Goal: Information Seeking & Learning: Learn about a topic

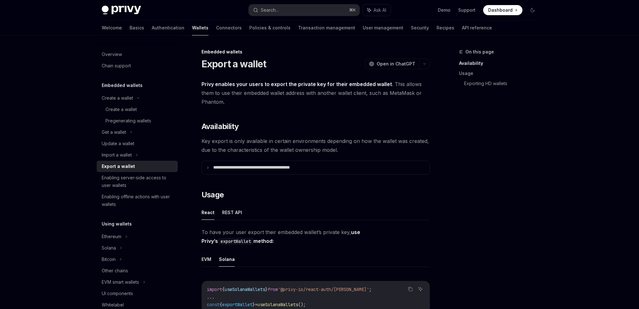
scroll to position [87, 0]
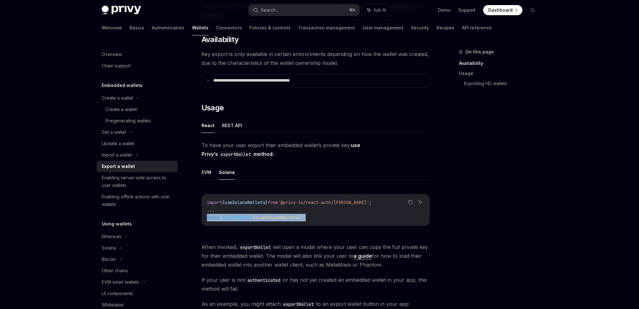
click at [487, 10] on span at bounding box center [502, 10] width 39 height 10
click at [134, 188] on div "Enabling server-side access to user wallets" at bounding box center [138, 181] width 72 height 15
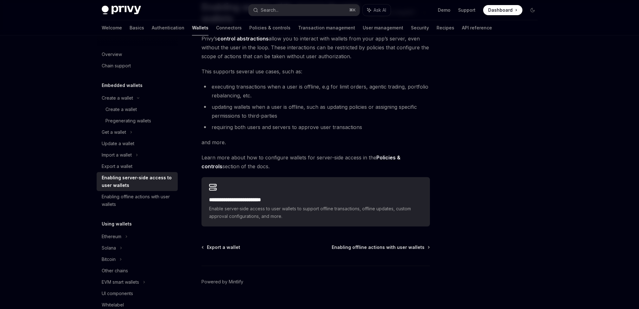
scroll to position [58, 0]
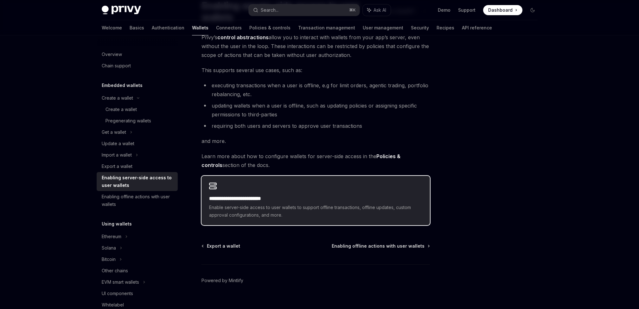
click at [277, 200] on h2 "**********" at bounding box center [315, 199] width 213 height 8
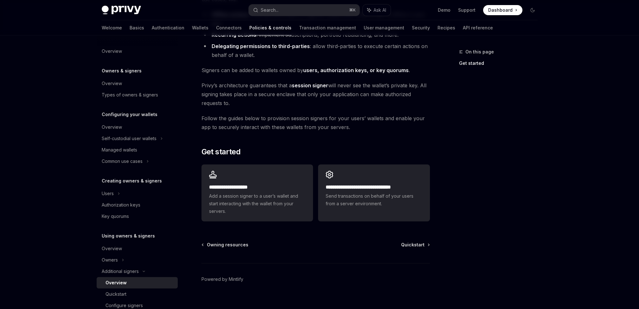
scroll to position [111, 0]
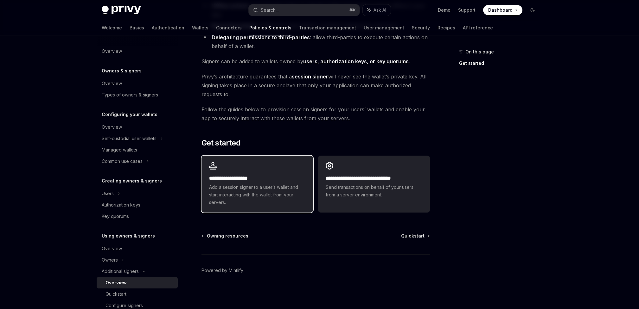
click at [277, 169] on div "**********" at bounding box center [256, 184] width 111 height 57
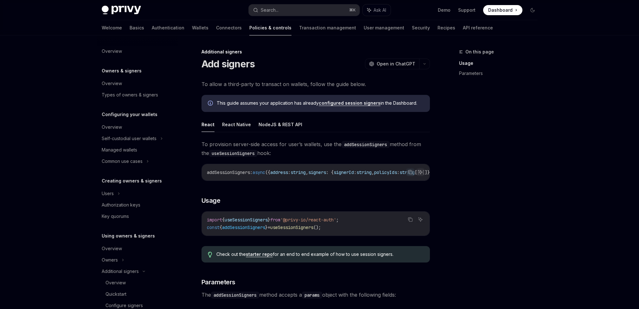
scroll to position [145, 0]
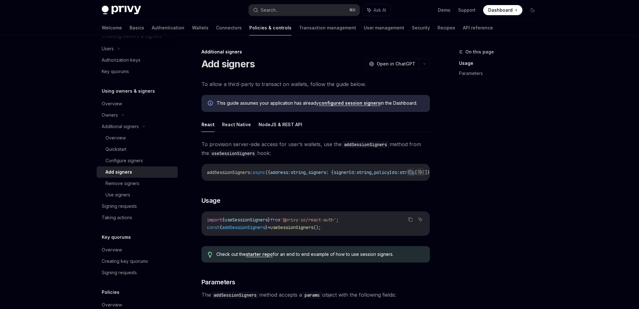
click at [251, 223] on span "useSessionSigners" at bounding box center [246, 220] width 43 height 6
click at [302, 258] on span "Check out the starter repo for an end to end example of how to use session sign…" at bounding box center [319, 254] width 207 height 6
click at [256, 222] on span "useSessionSigners" at bounding box center [246, 220] width 43 height 6
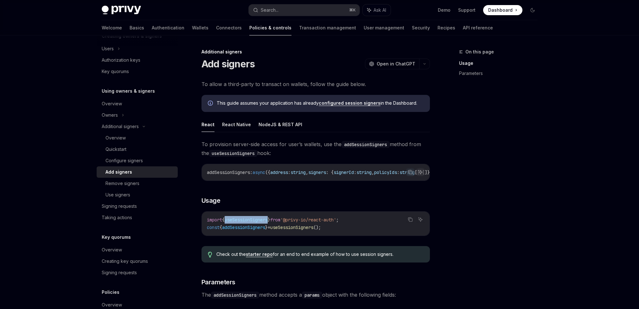
copy span "useSessionSigners"
click at [273, 125] on button "NodeJS & REST API" at bounding box center [280, 124] width 44 height 15
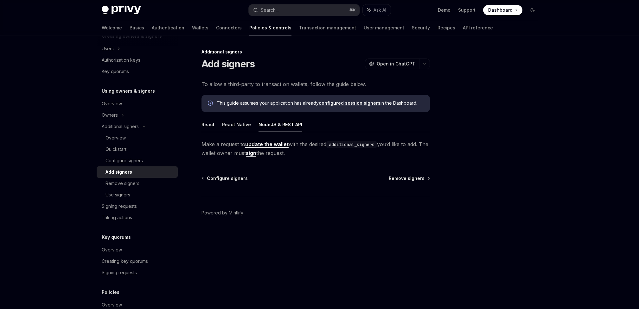
click at [271, 144] on link "update the wallet" at bounding box center [266, 144] width 43 height 7
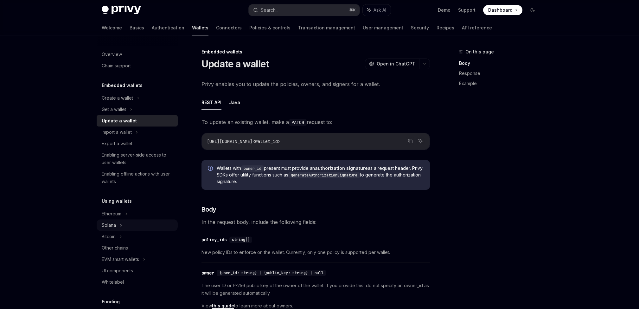
click at [119, 115] on div "Solana" at bounding box center [137, 109] width 81 height 11
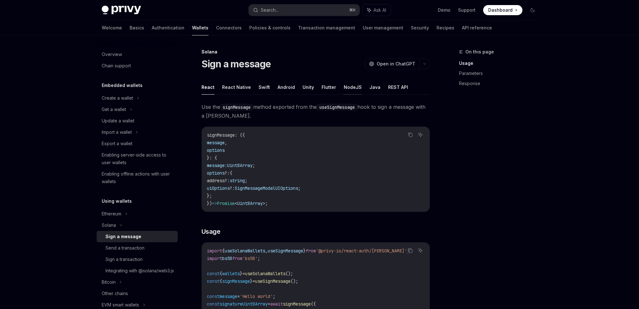
click at [347, 92] on button "NodeJS" at bounding box center [353, 87] width 18 height 15
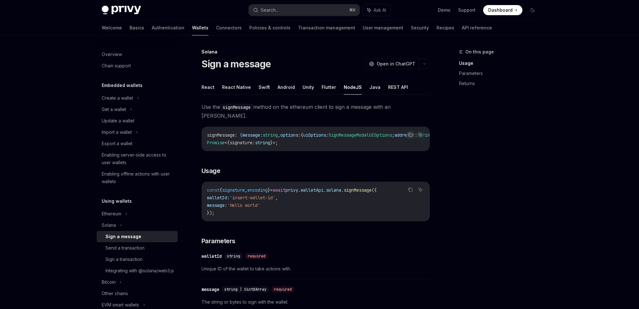
click at [369, 187] on span "signMessage" at bounding box center [358, 190] width 28 height 6
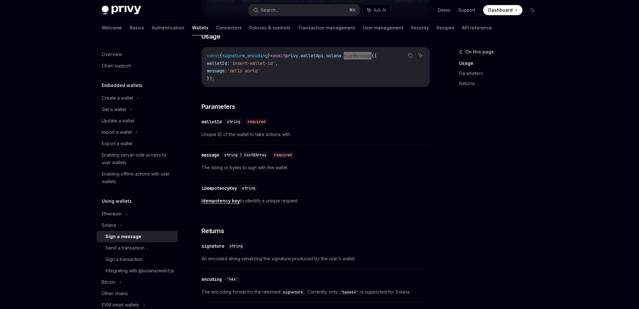
scroll to position [136, 0]
click at [135, 260] on div "Sign a transaction" at bounding box center [123, 260] width 37 height 8
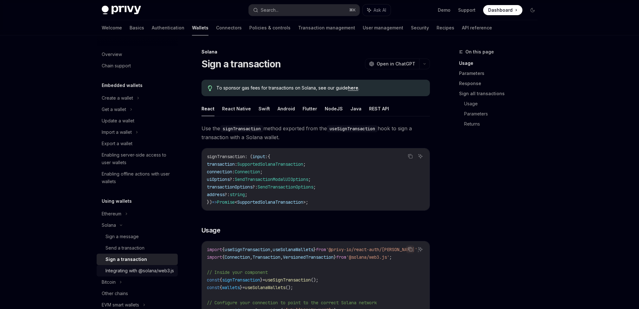
click at [135, 273] on div "Integrating with @solana/web3.js" at bounding box center [139, 271] width 68 height 8
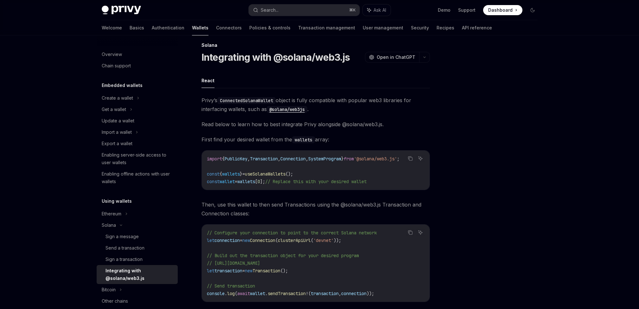
scroll to position [5, 0]
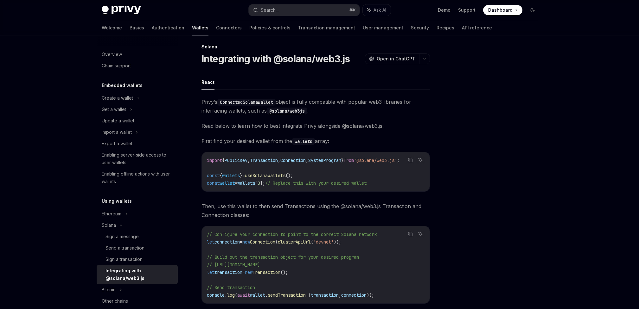
click at [273, 176] on span "useSolanaWallets" at bounding box center [265, 176] width 41 height 6
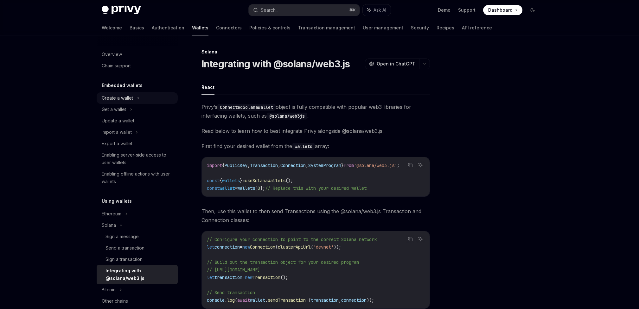
click at [139, 99] on div "Create a wallet" at bounding box center [137, 97] width 81 height 11
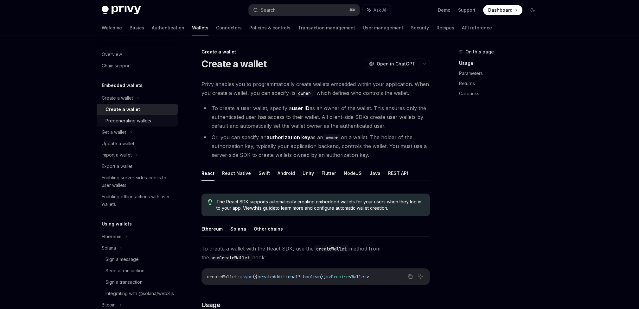
click at [146, 124] on div "Pregenerating wallets" at bounding box center [128, 121] width 46 height 8
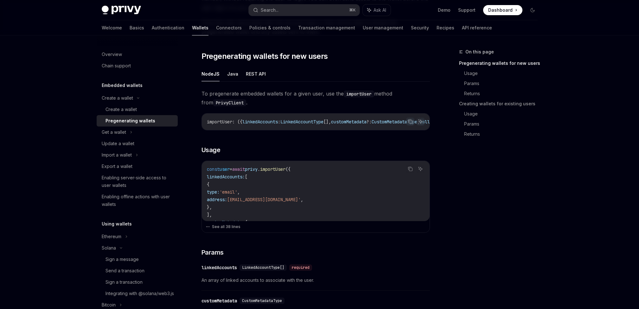
scroll to position [104, 0]
click at [143, 106] on div "Create a wallet" at bounding box center [139, 110] width 68 height 8
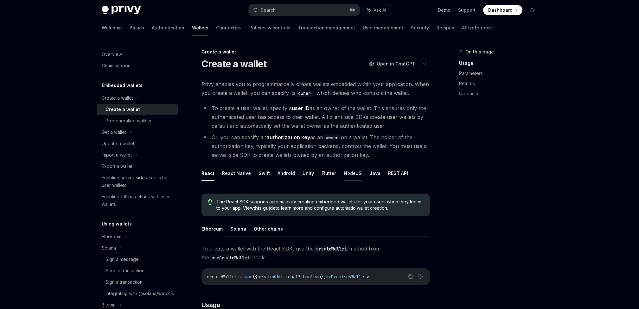
click at [346, 176] on button "NodeJS" at bounding box center [353, 173] width 18 height 15
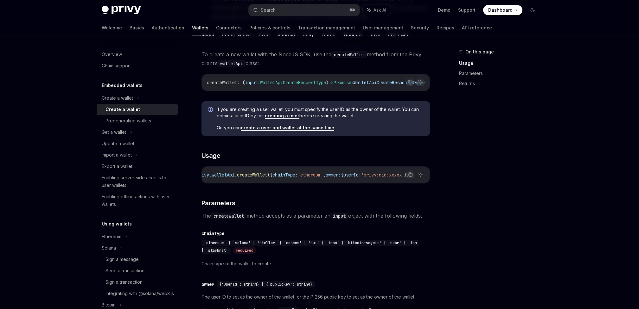
scroll to position [141, 0]
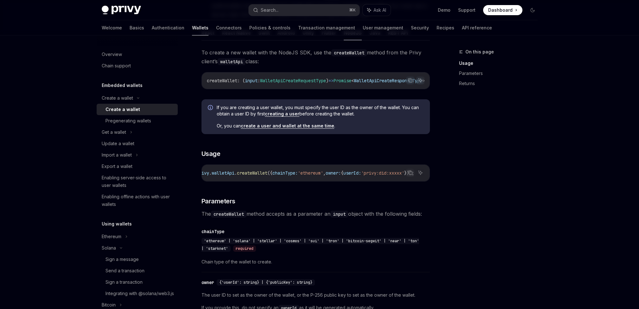
click at [239, 174] on span "createWallet" at bounding box center [252, 173] width 30 height 6
copy span "createWallet"
click at [442, 11] on link "Demo" at bounding box center [444, 10] width 13 height 6
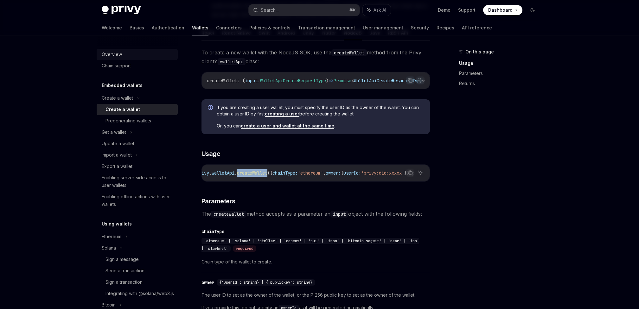
click at [103, 55] on div "Overview" at bounding box center [112, 55] width 20 height 8
type textarea "*"
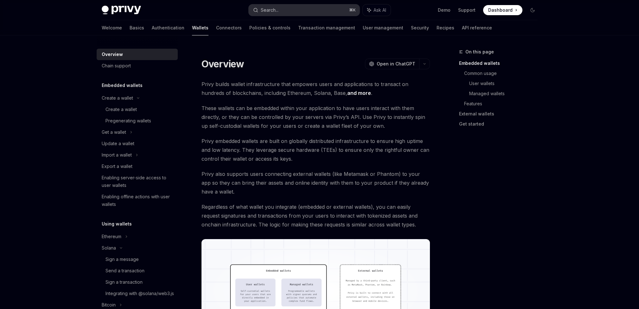
click at [299, 10] on button "Search... ⌘ K" at bounding box center [304, 9] width 111 height 11
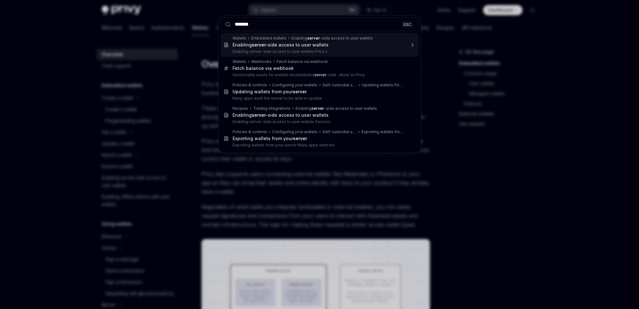
type input "********"
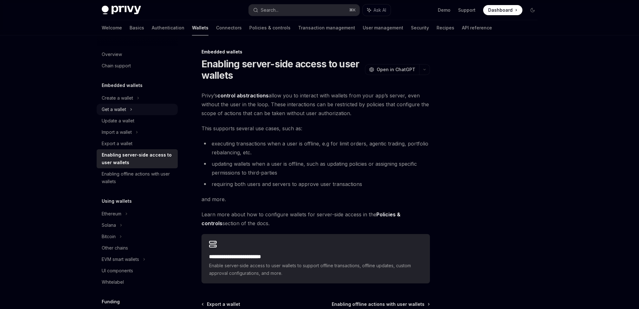
click at [138, 106] on div "Get a wallet" at bounding box center [137, 109] width 81 height 11
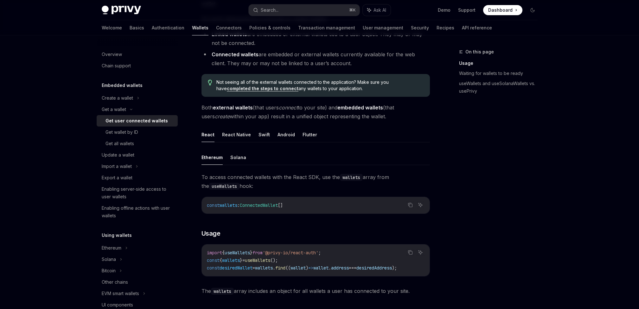
scroll to position [100, 0]
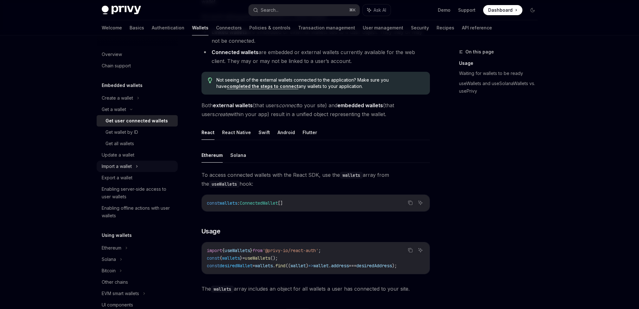
click at [137, 165] on icon at bounding box center [137, 167] width 3 height 8
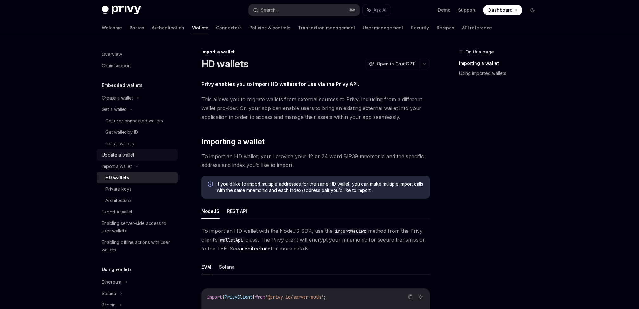
click at [139, 157] on div "Update a wallet" at bounding box center [138, 155] width 72 height 8
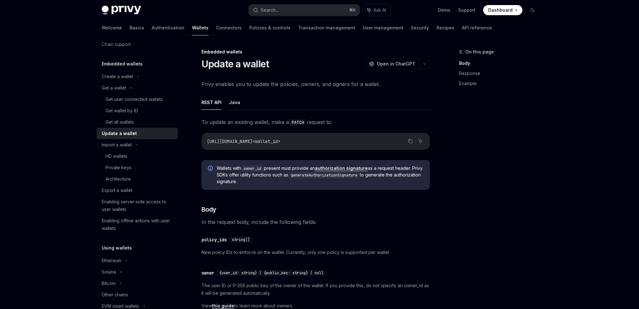
scroll to position [27, 0]
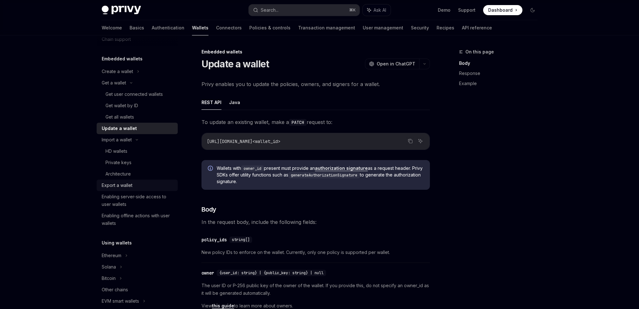
click at [133, 182] on div "Export a wallet" at bounding box center [138, 186] width 72 height 8
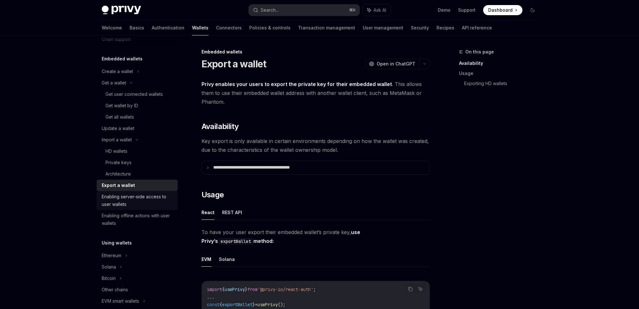
click at [146, 200] on div "Enabling server-side access to user wallets" at bounding box center [138, 200] width 72 height 15
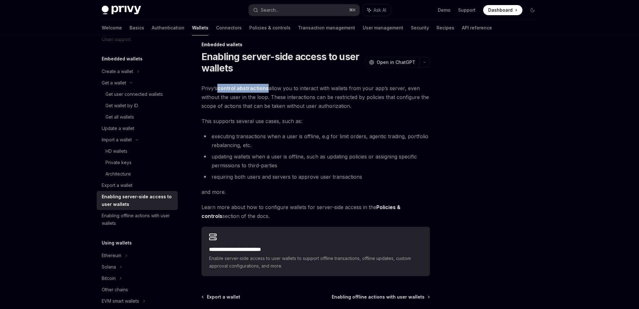
scroll to position [9, 0]
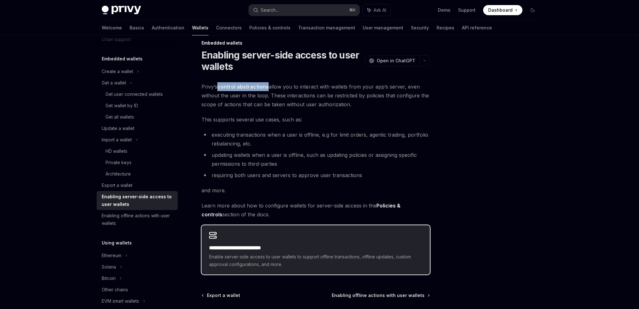
click at [269, 240] on div "**********" at bounding box center [315, 249] width 228 height 49
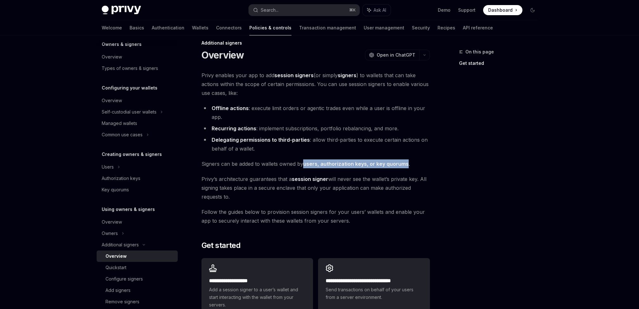
click at [348, 165] on link "users, authorization keys, or key quorums" at bounding box center [355, 164] width 105 height 7
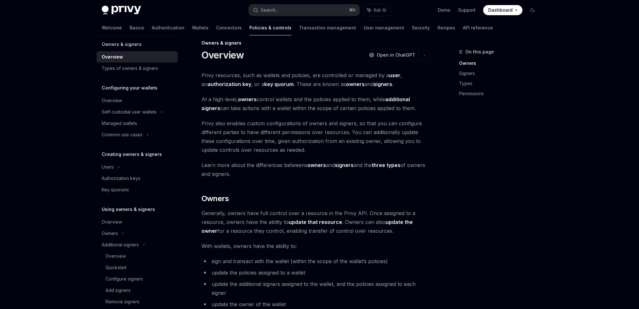
scroll to position [11, 0]
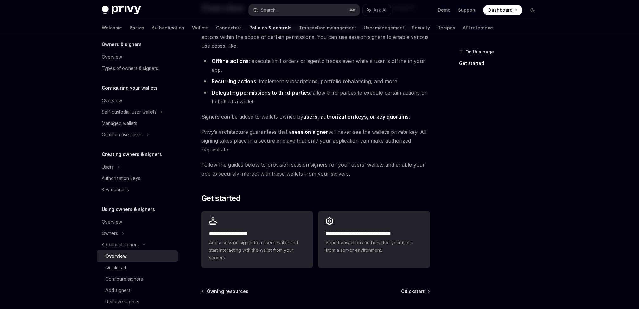
scroll to position [84, 0]
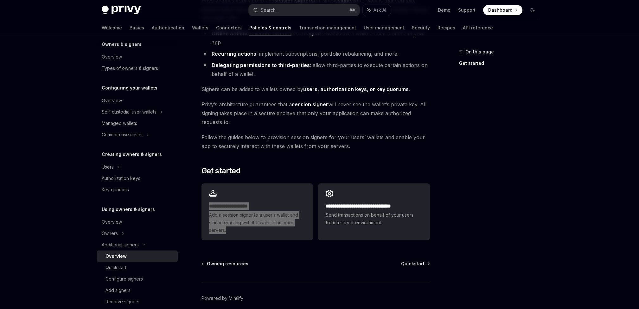
type textarea "*"
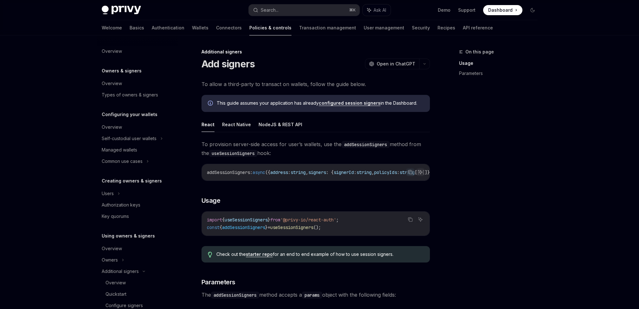
scroll to position [145, 0]
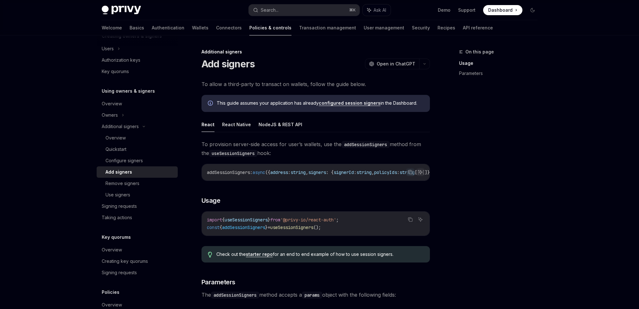
click at [296, 230] on span "useSessionSigners" at bounding box center [291, 228] width 43 height 6
copy span "useSessionSigners"
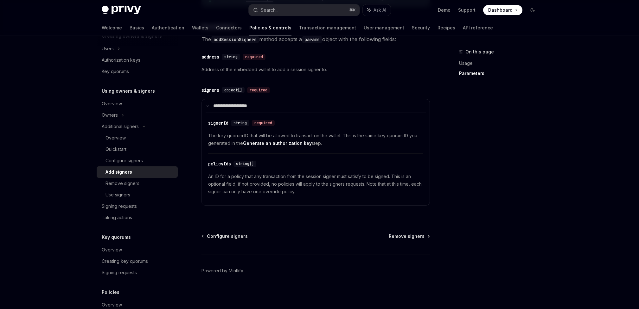
scroll to position [259, 0]
type textarea "*"
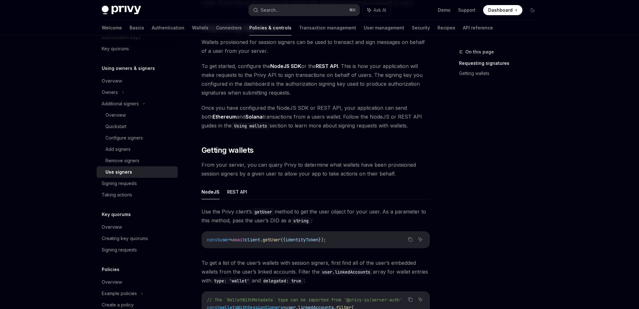
scroll to position [107, 0]
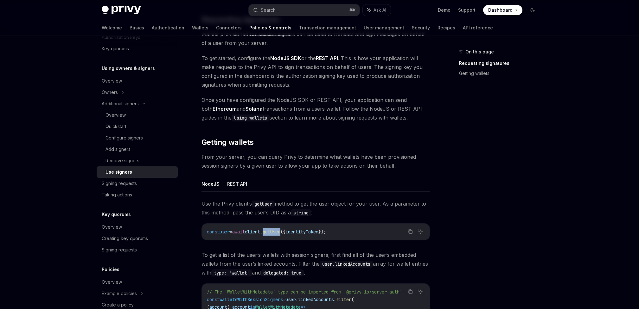
drag, startPoint x: 295, startPoint y: 232, endPoint x: 275, endPoint y: 231, distance: 20.6
click at [275, 231] on span "const user = await client . getUser ({ identityToken });" at bounding box center [266, 232] width 119 height 6
copy span "getUser"
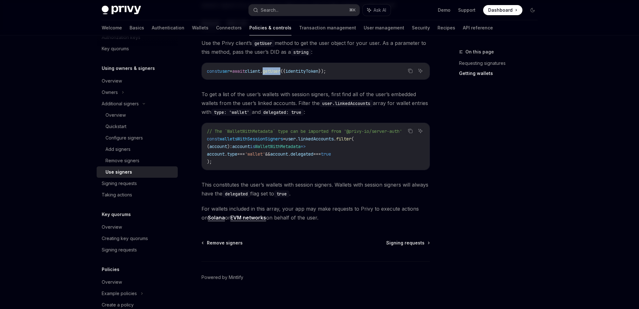
scroll to position [275, 0]
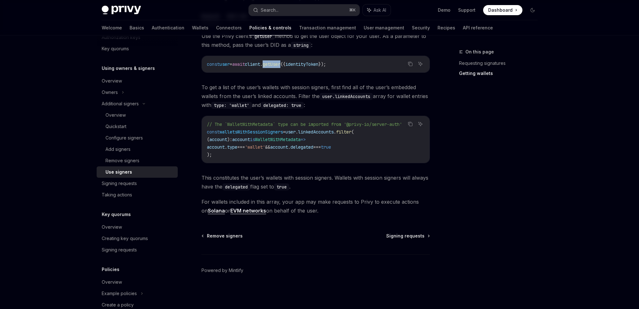
click at [209, 210] on link "Solana" at bounding box center [216, 211] width 17 height 7
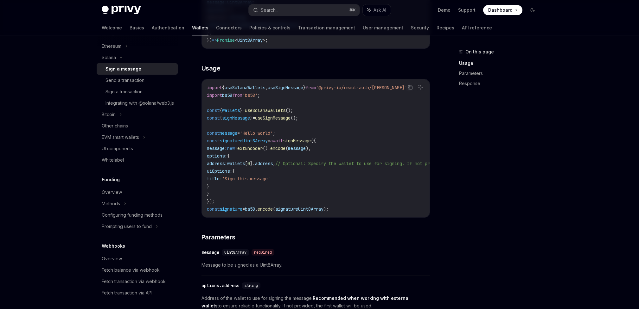
scroll to position [179, 0]
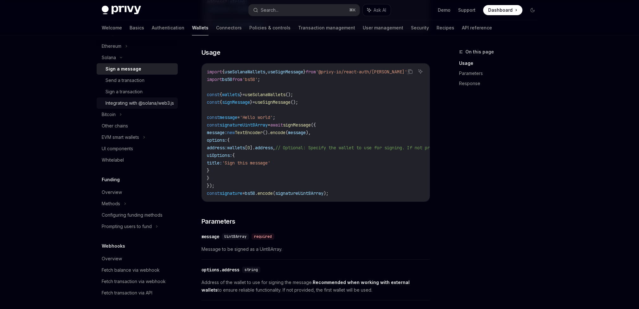
click at [145, 107] on div "Integrating with @solana/web3.js" at bounding box center [139, 103] width 68 height 8
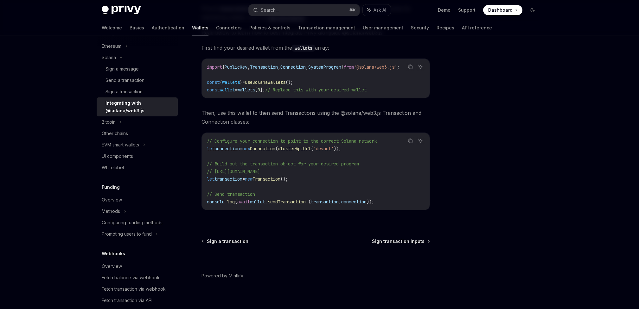
scroll to position [106, 0]
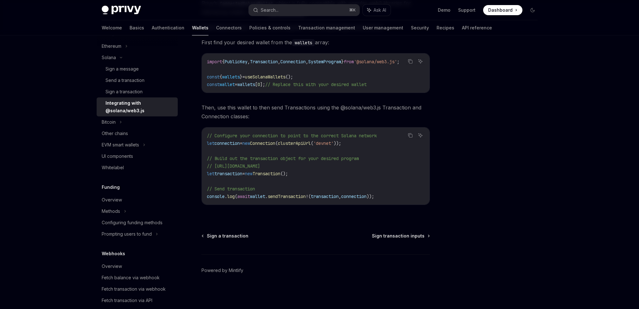
click at [306, 196] on span "sendTransaction" at bounding box center [287, 197] width 38 height 6
copy span "sendTransaction"
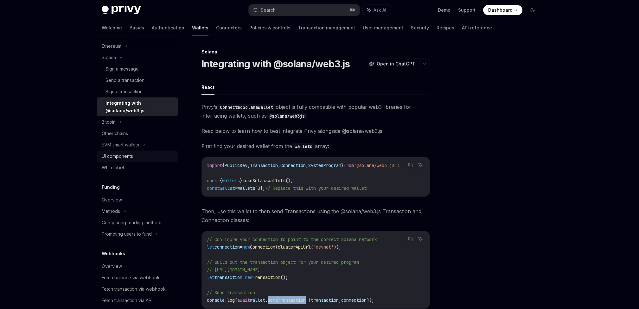
click at [140, 158] on div "UI components" at bounding box center [138, 157] width 72 height 8
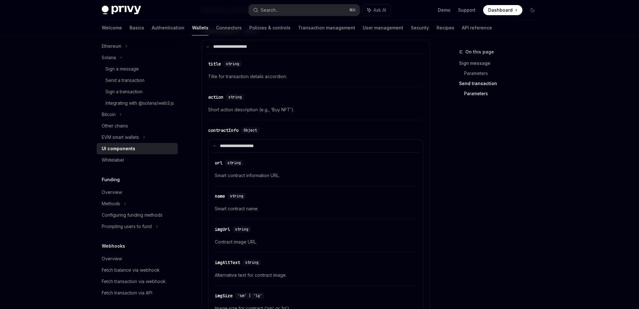
scroll to position [892, 0]
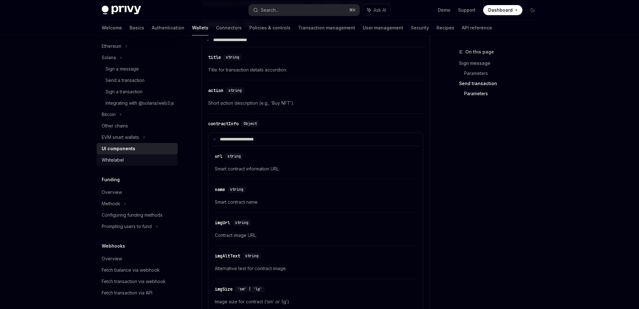
click at [138, 166] on link "Whitelabel" at bounding box center [137, 160] width 81 height 11
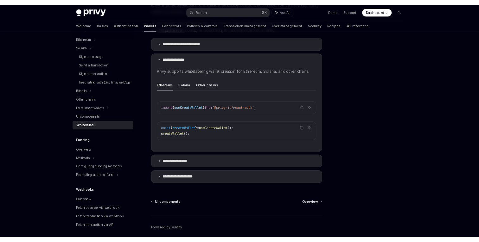
scroll to position [201, 0]
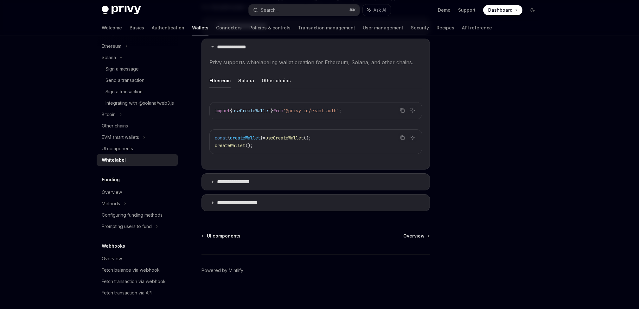
type textarea "*"
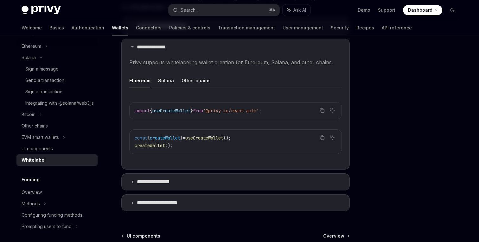
scroll to position [168, 0]
